Goal: Information Seeking & Learning: Understand process/instructions

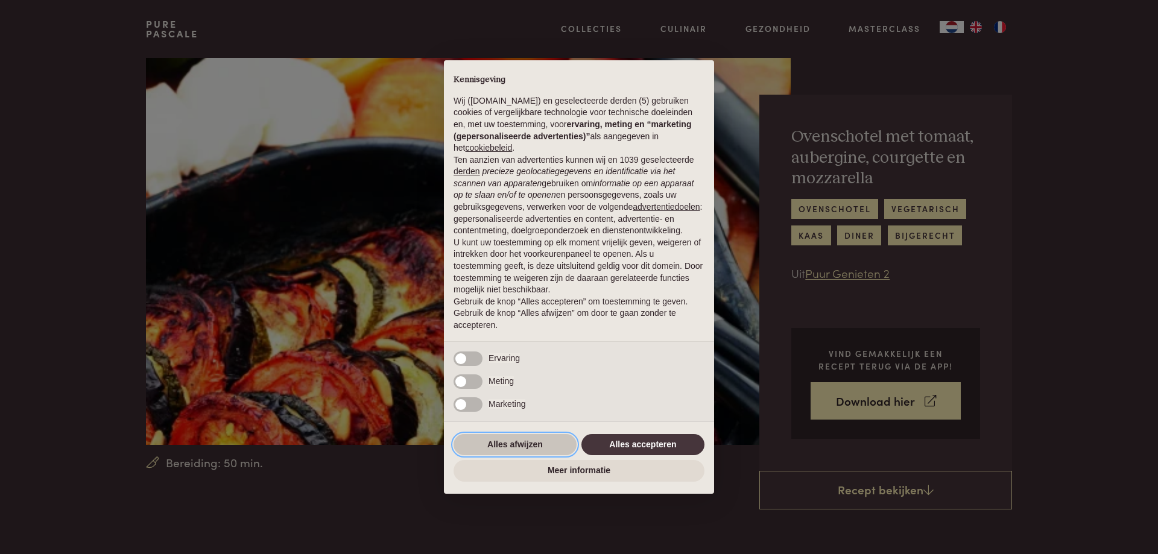
click at [503, 445] on button "Alles afwijzen" at bounding box center [515, 445] width 123 height 22
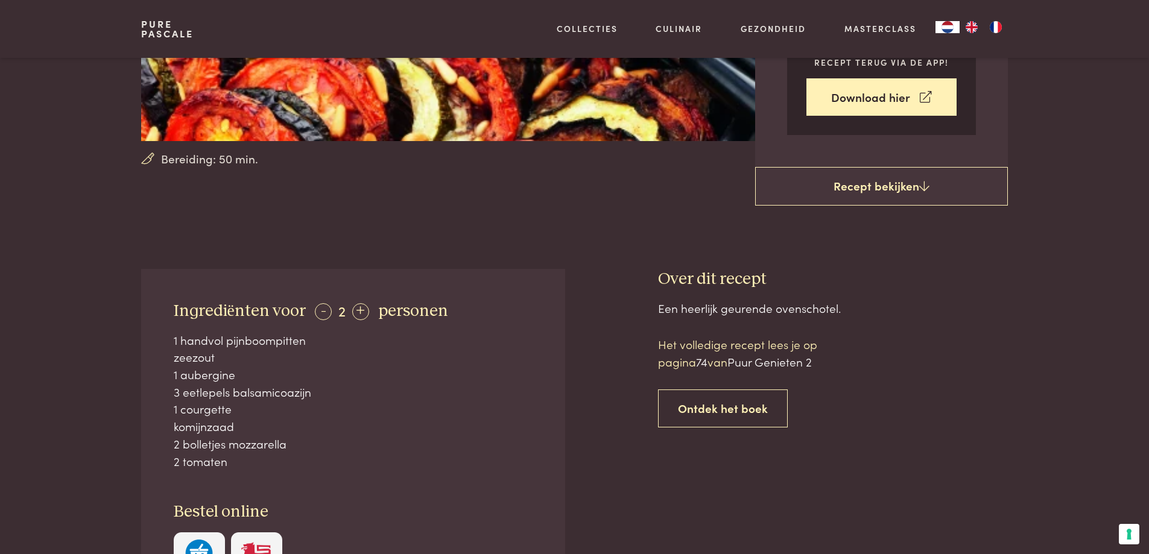
scroll to position [282, 0]
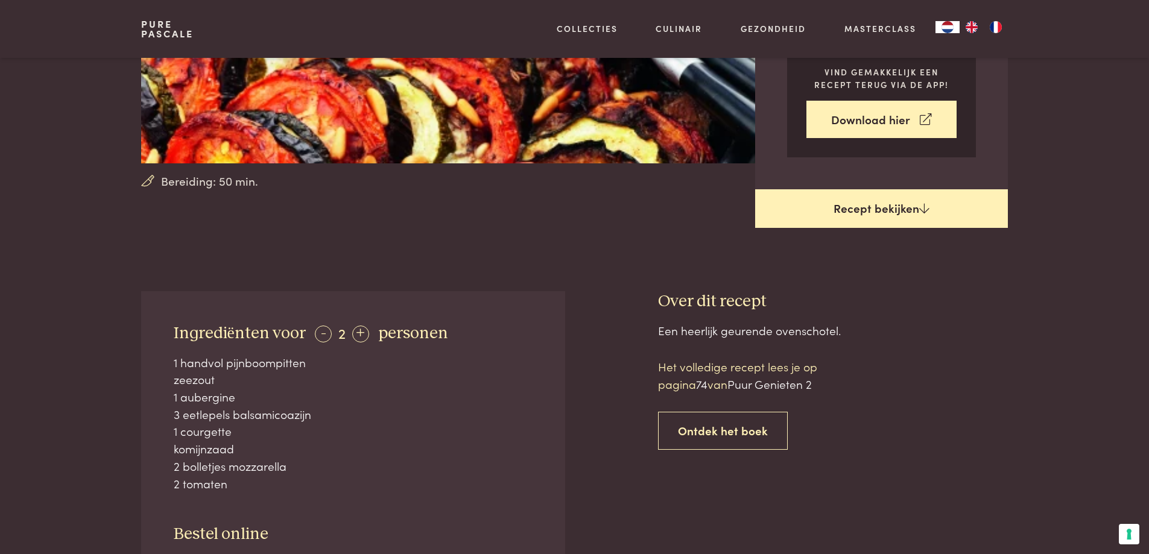
click at [887, 212] on link "Recept bekijken" at bounding box center [881, 208] width 253 height 39
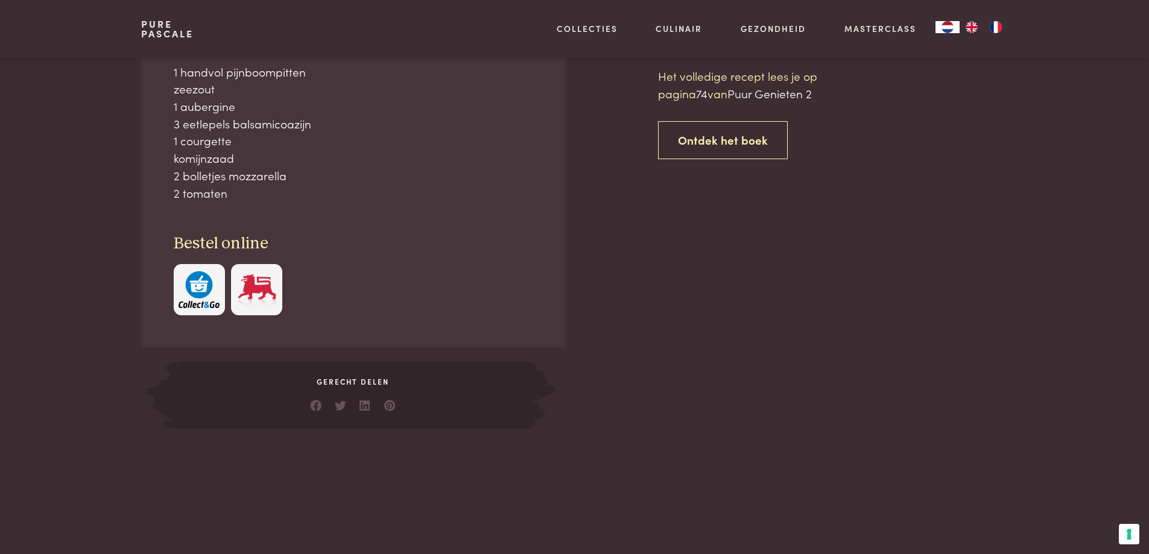
scroll to position [573, 0]
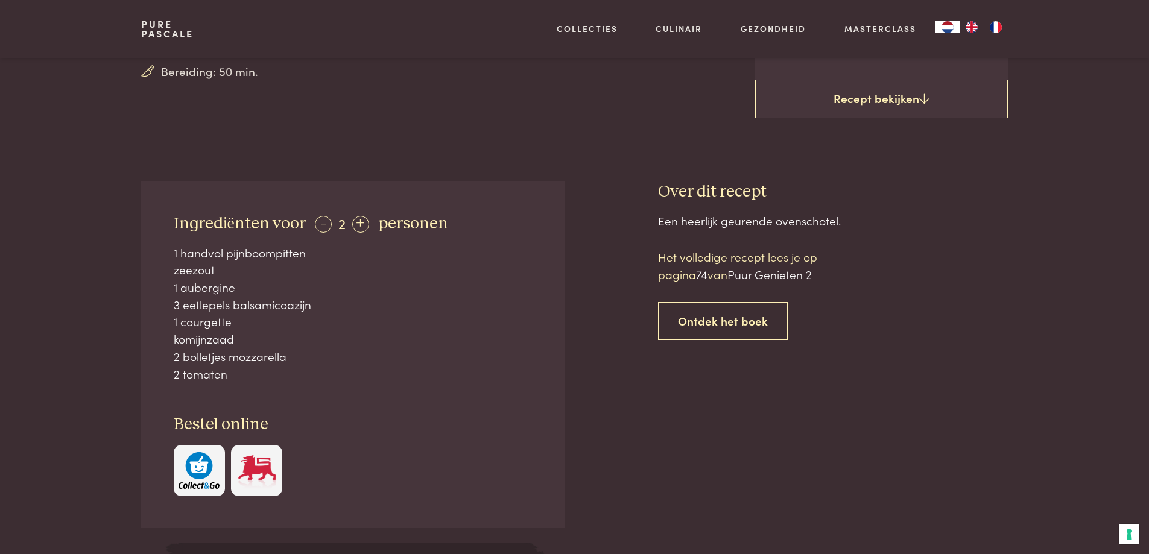
scroll to position [372, 0]
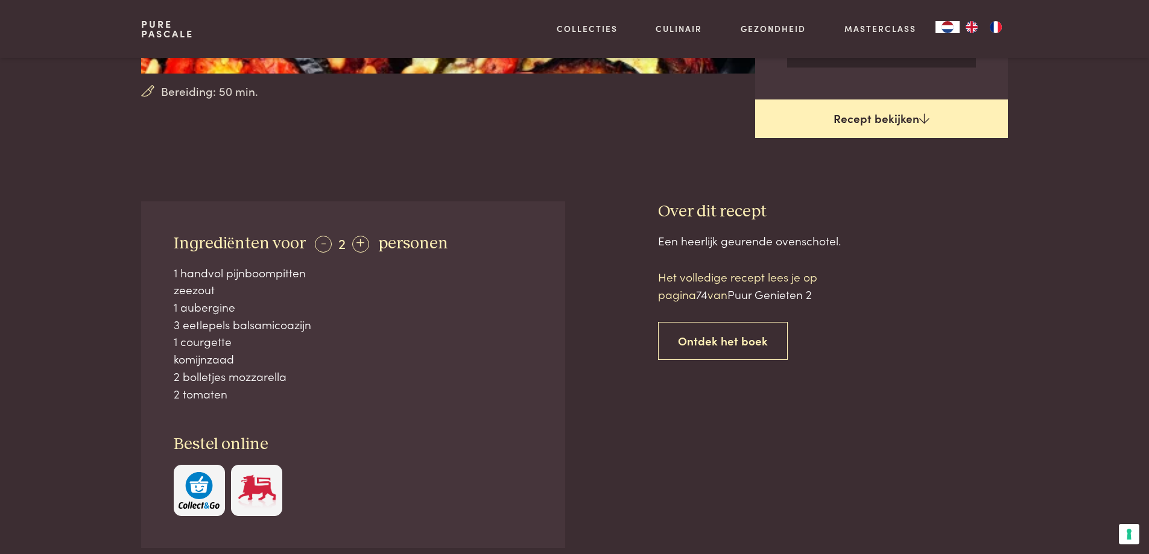
click at [887, 113] on link "Recept bekijken" at bounding box center [881, 119] width 253 height 39
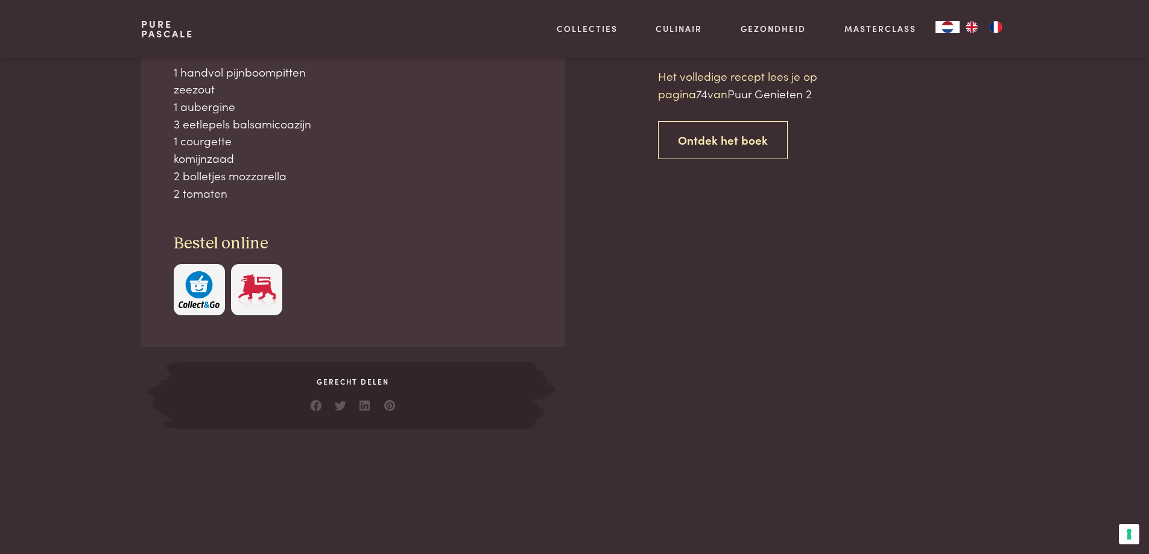
scroll to position [573, 0]
click at [747, 92] on span "Puur Genieten 2" at bounding box center [770, 92] width 84 height 16
click at [769, 94] on span "Puur Genieten 2" at bounding box center [770, 92] width 84 height 16
